Goal: Task Accomplishment & Management: Complete application form

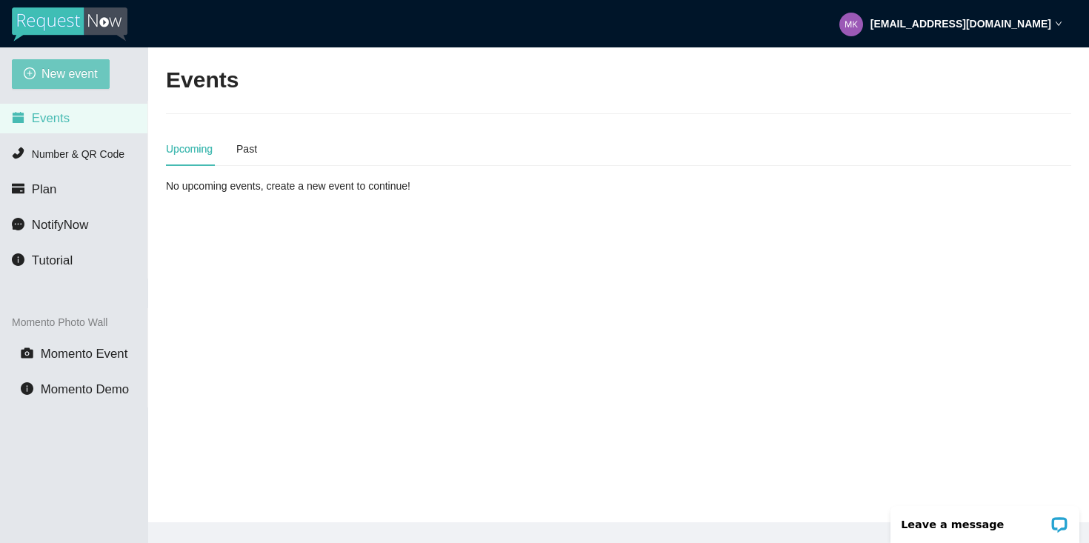
click at [67, 70] on span "New event" at bounding box center [69, 73] width 56 height 19
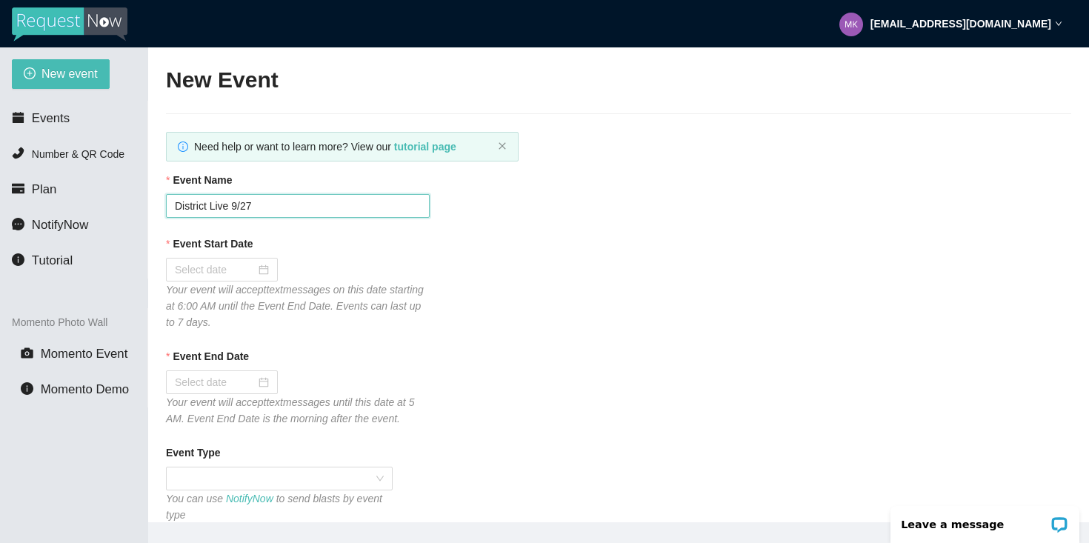
click at [320, 209] on input "District Live 9/27" at bounding box center [298, 206] width 264 height 24
type input "District Live 10/3"
click at [242, 270] on input "Event Start Date" at bounding box center [215, 269] width 81 height 16
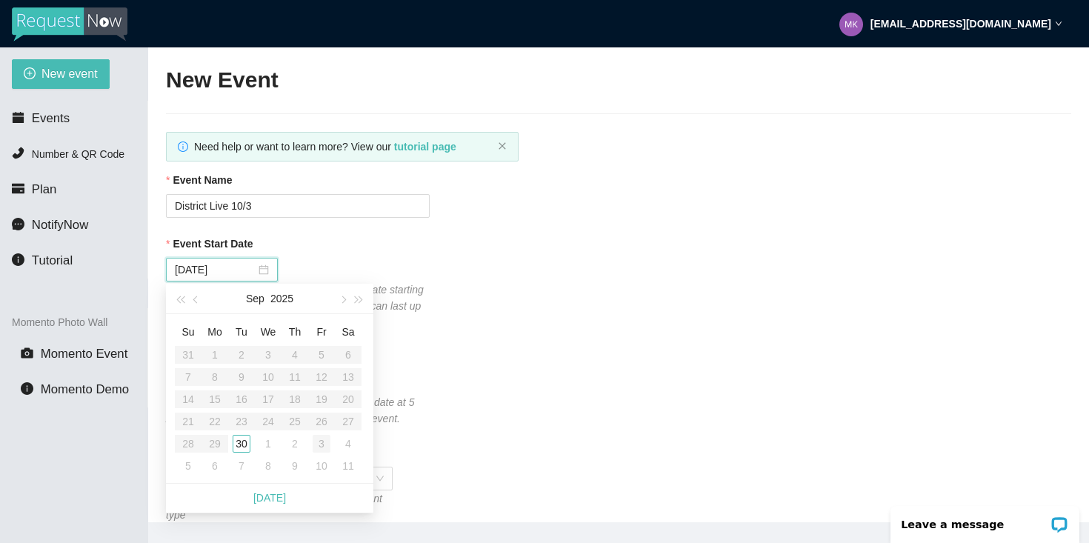
type input "[DATE]"
click at [319, 442] on div "3" at bounding box center [322, 444] width 18 height 18
type input "[DATE]"
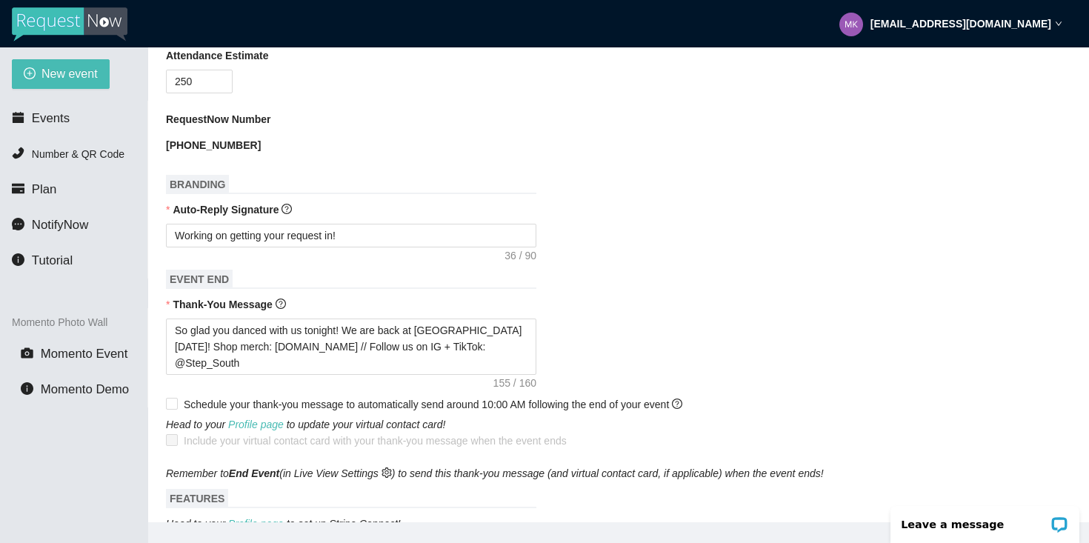
scroll to position [495, 0]
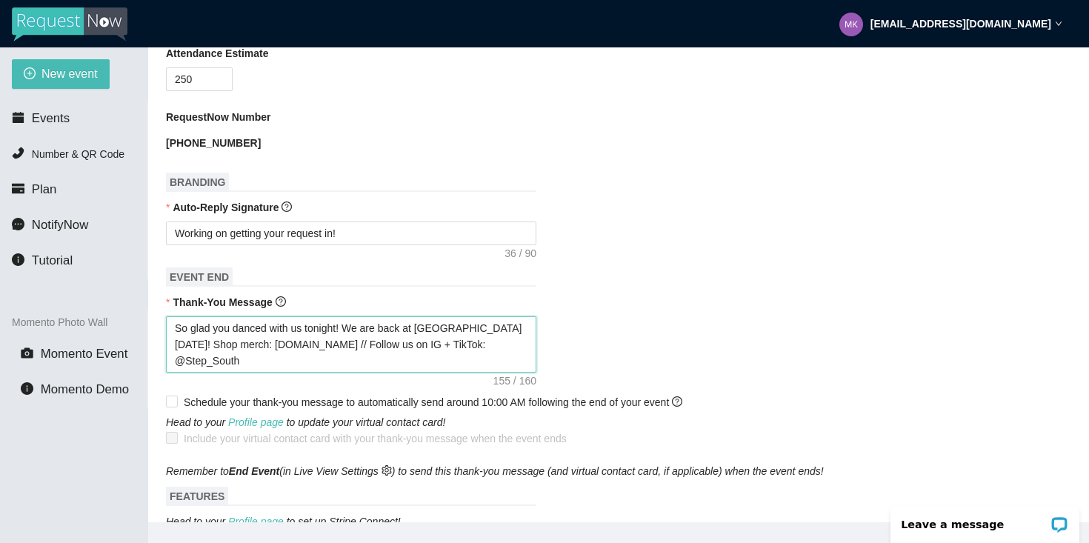
click at [195, 344] on textarea "So glad you danced with us tonight! We are back at [GEOGRAPHIC_DATA] [DATE]! Sh…" at bounding box center [351, 344] width 370 height 56
type textarea "So glad you danced with us tonight! We are back at [GEOGRAPHIC_DATA] [DATE]! Sh…"
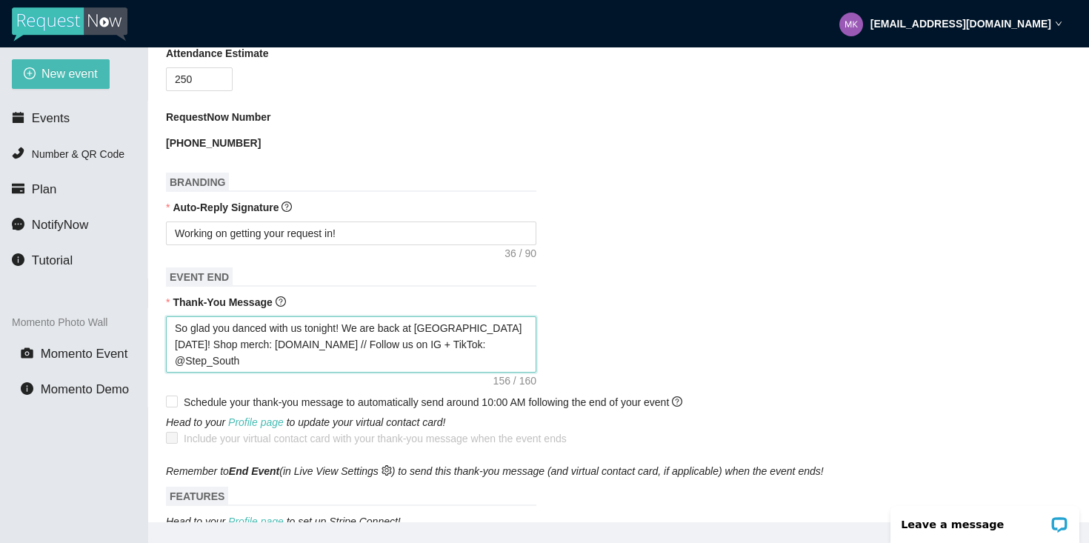
click at [510, 330] on textarea "So glad you danced with us tonight! We are back at [GEOGRAPHIC_DATA] [DATE]! Sh…" at bounding box center [351, 344] width 370 height 56
type textarea "So glad you danced with us tonight! We are back at [GEOGRAPHIC_DATA][PERSON_NAM…"
type textarea "So glad you danced with us tonight! We are back at [GEOGRAPHIC_DATA], [DATE]! S…"
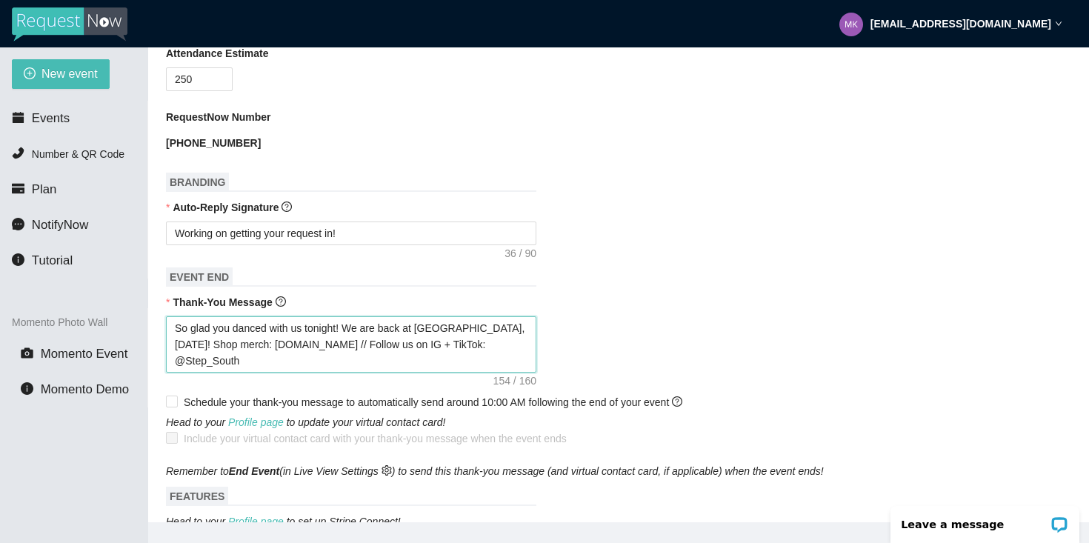
type textarea "So glad you danced with us tonight! We are back at [GEOGRAPHIC_DATA][DATE]! Sho…"
type textarea "So glad you danced with us tonight! We are back at [GEOGRAPHIC_DATA], [DATE]! S…"
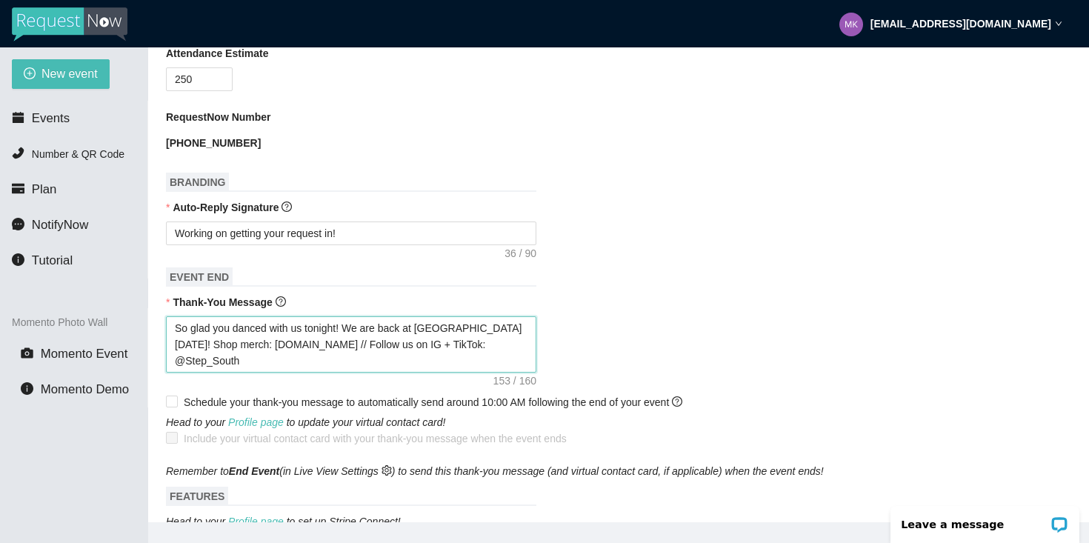
type textarea "So glad you danced with us tonight! We are back at [GEOGRAPHIC_DATA], [DATE]! S…"
type textarea "So glad you danced with us tonight! We are back at [GEOGRAPHIC_DATA] , [DATE]! …"
type textarea "So glad you danced with us tonight! We are back at [GEOGRAPHIC_DATA] S, [DATE]!…"
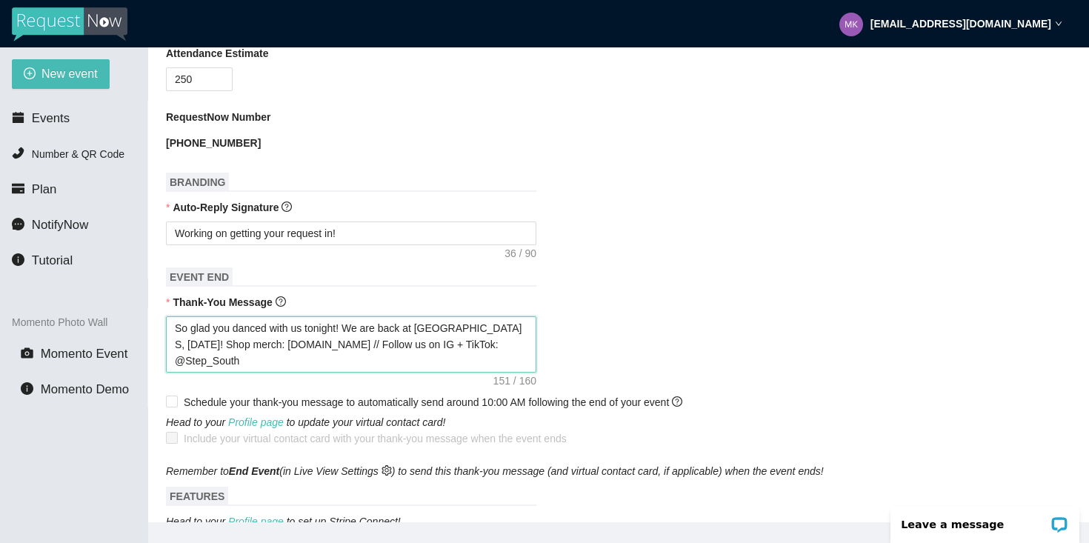
type textarea "So glad you danced with us tonight! We are back at [GEOGRAPHIC_DATA][DATE]! Sho…"
type textarea "So glad you danced with us tonight! We are back at [GEOGRAPHIC_DATA], [DATE]! S…"
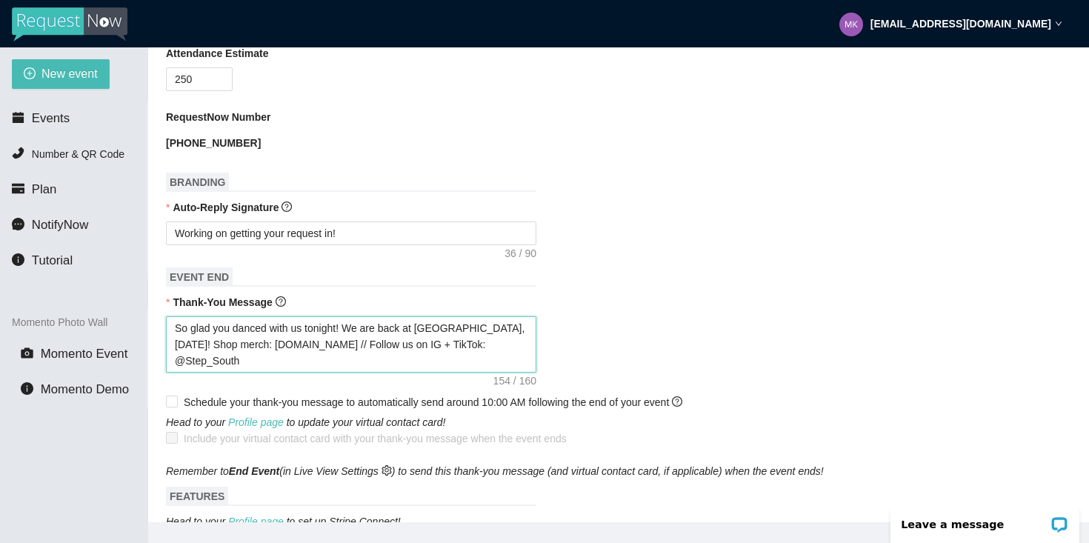
type textarea "So glad you danced with us tonight! We are back at [GEOGRAPHIC_DATA], [DATE]! S…"
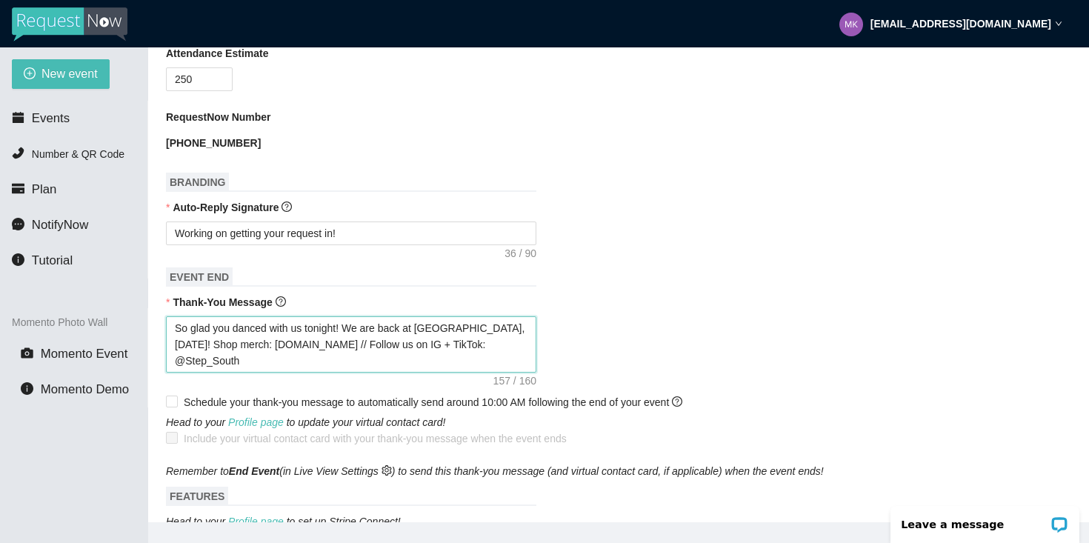
type textarea "So glad you danced with us tonight! We are back at [GEOGRAPHIC_DATA], [DATE]! S…"
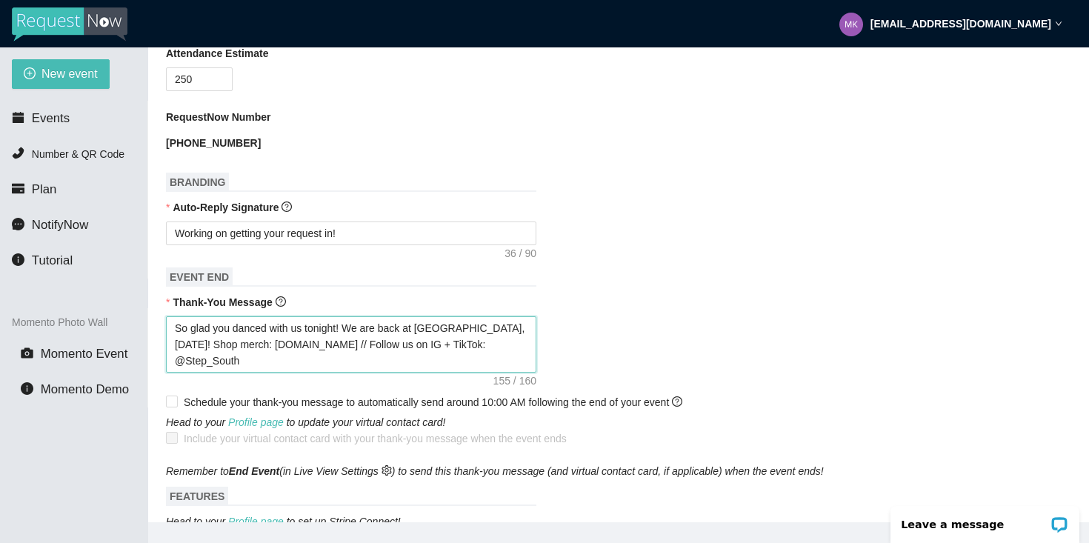
type textarea "So glad you danced with us tonight! We are back at [GEOGRAPHIC_DATA], [DATE]! S…"
type textarea "So glad you danced with us tonight! We are back at [GEOGRAPHIC_DATA] Live [DATE…"
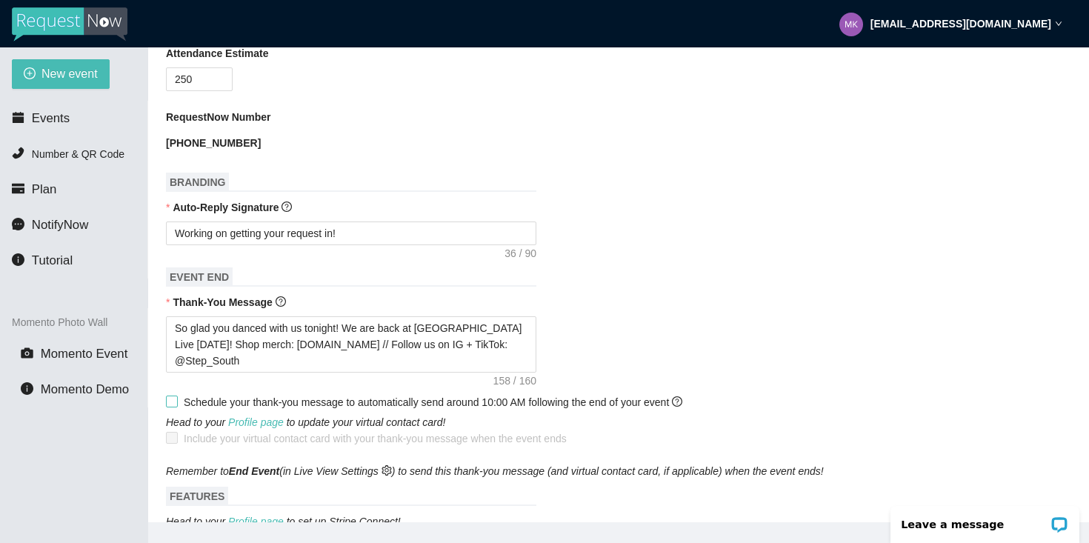
click at [177, 403] on span at bounding box center [172, 402] width 12 height 12
click at [176, 403] on input "Schedule your thank-you message to automatically send around 10:00 AM following…" at bounding box center [171, 401] width 10 height 10
checkbox input "true"
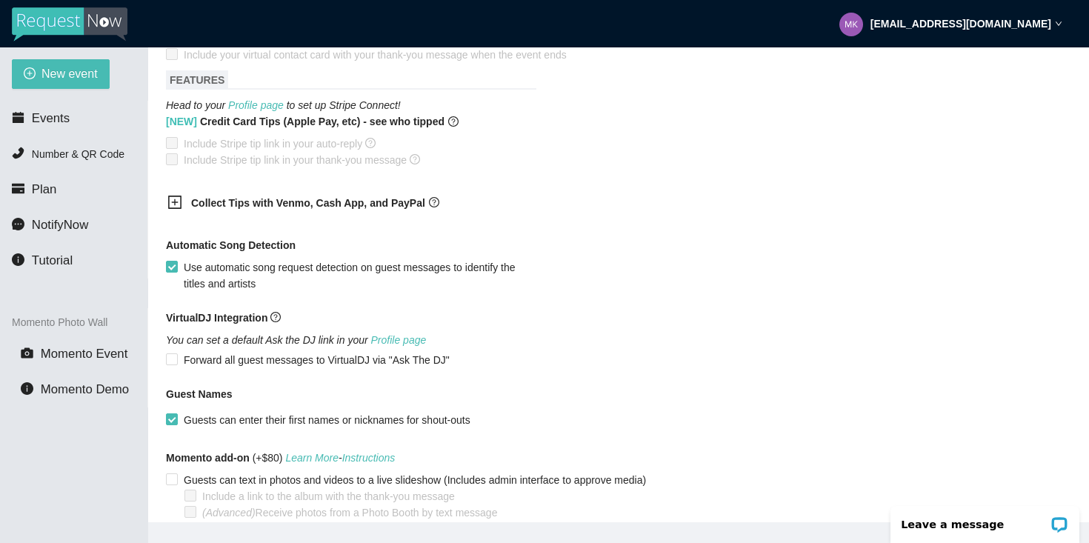
scroll to position [949, 0]
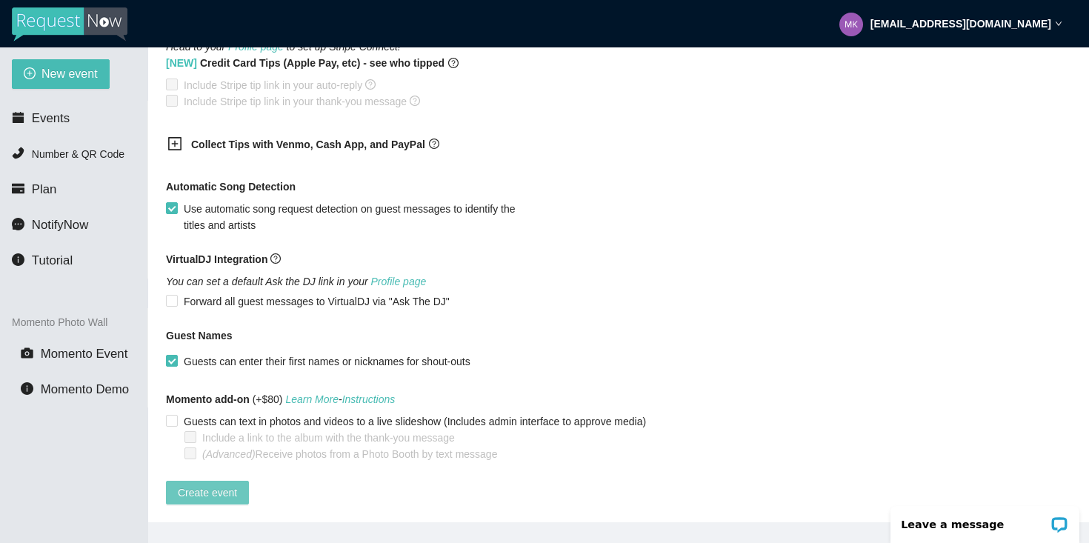
click at [208, 484] on span "Create event" at bounding box center [207, 492] width 59 height 16
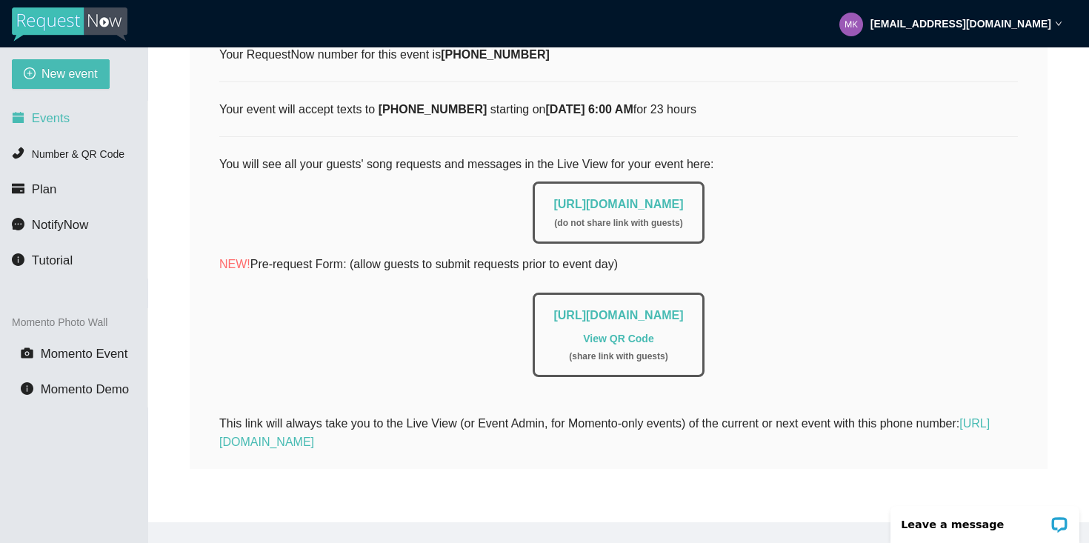
click at [53, 121] on span "Events" at bounding box center [51, 118] width 38 height 14
